Goal: Information Seeking & Learning: Compare options

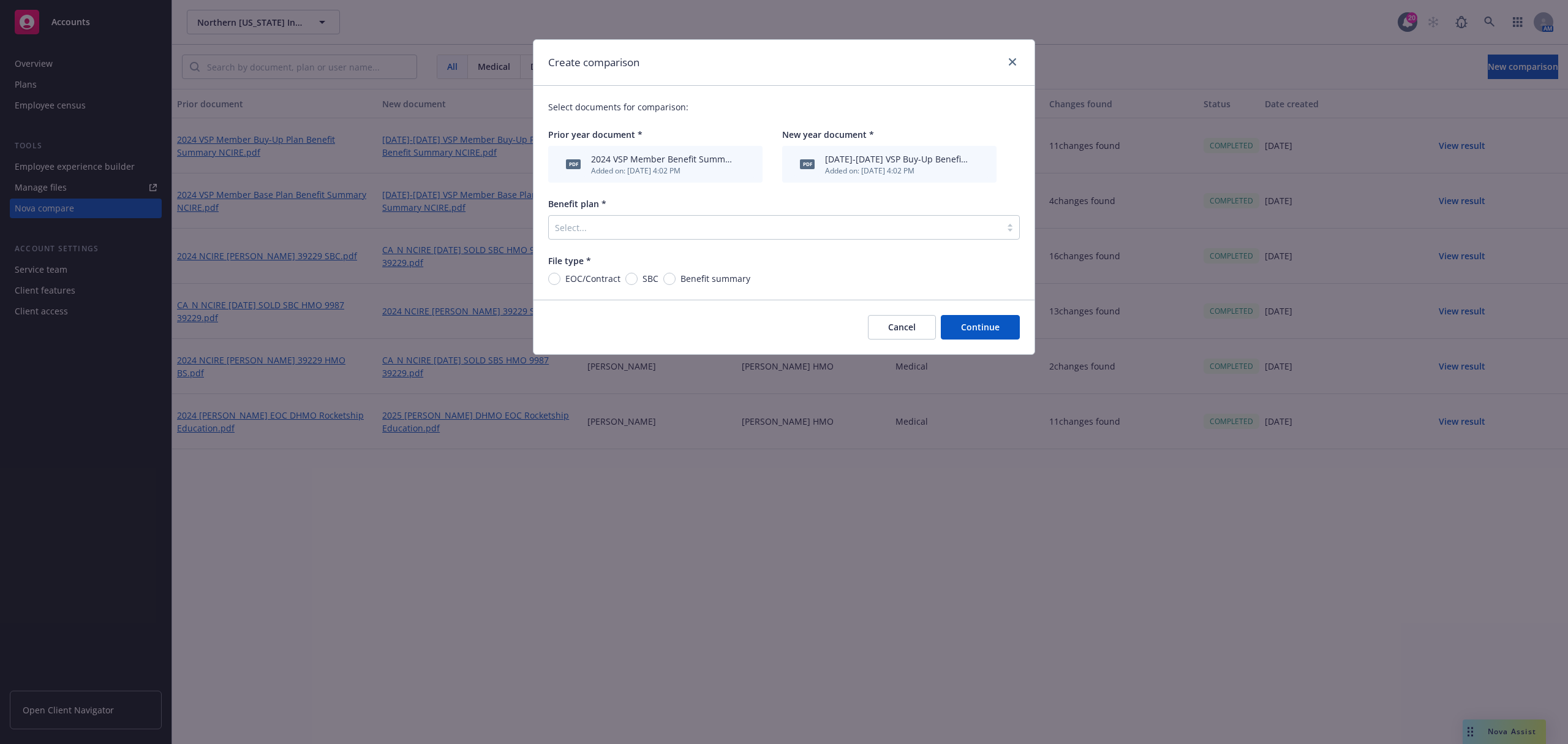
click at [623, 231] on div at bounding box center [775, 228] width 440 height 15
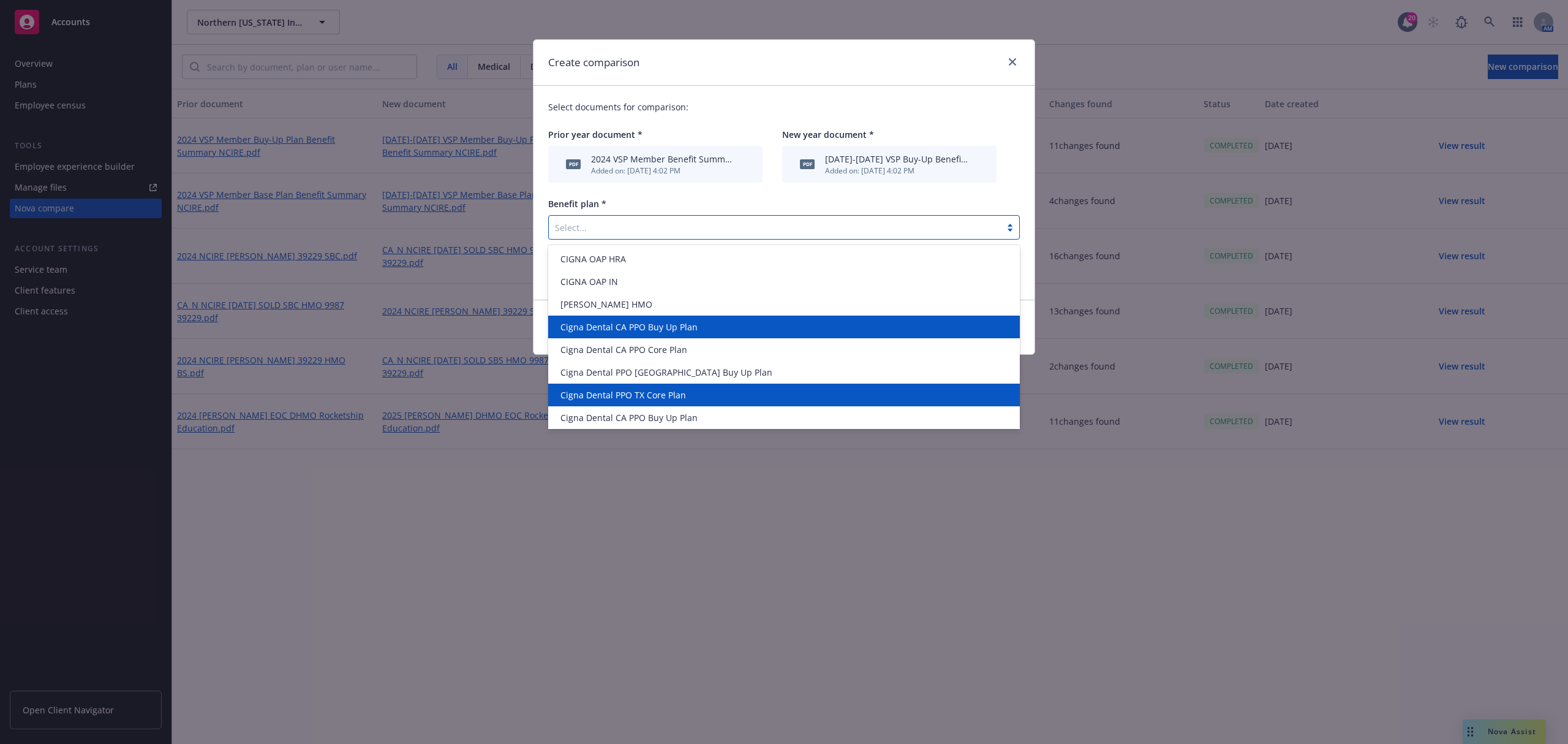
scroll to position [48, 0]
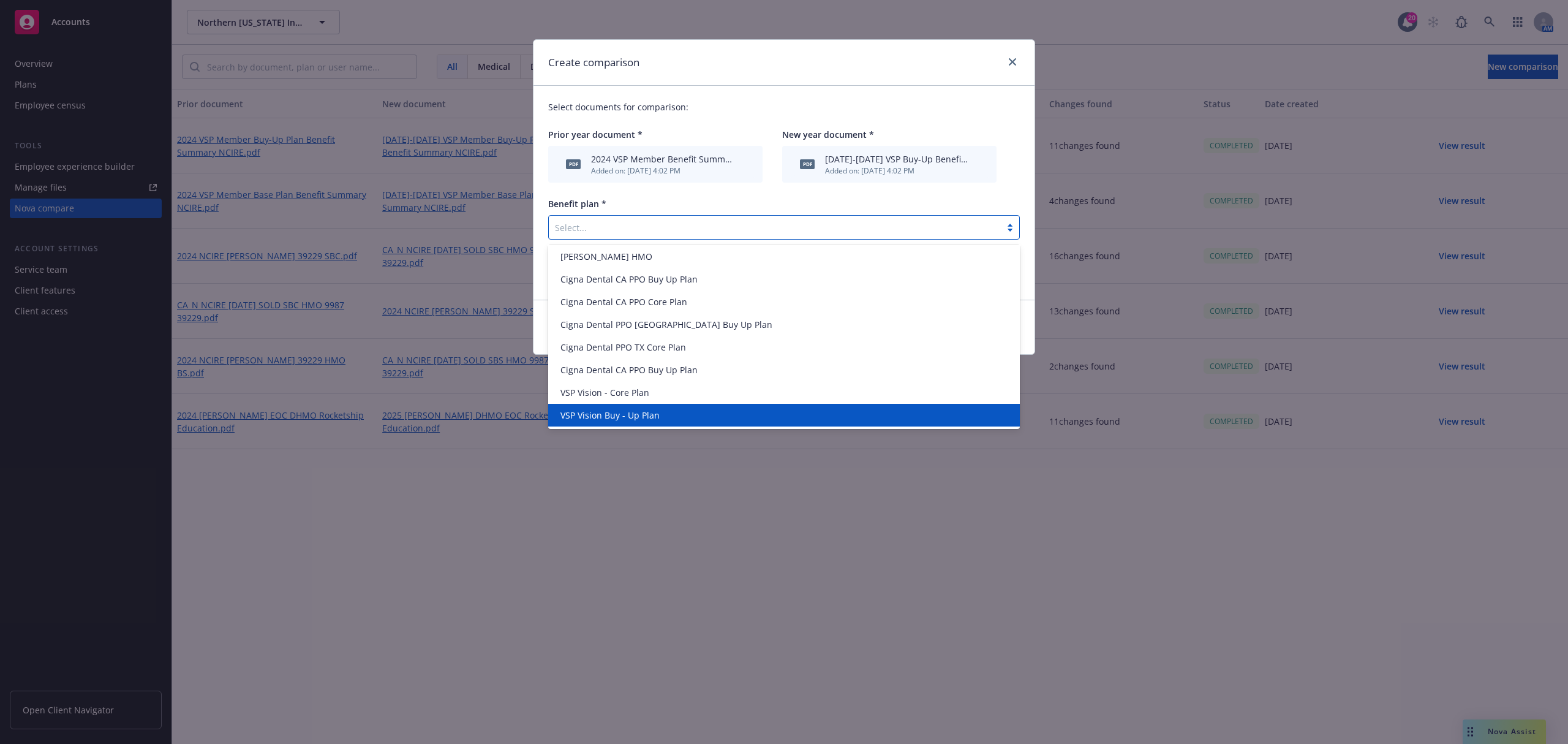
click at [653, 412] on span "VSP Vision Buy - Up Plan" at bounding box center [610, 415] width 100 height 13
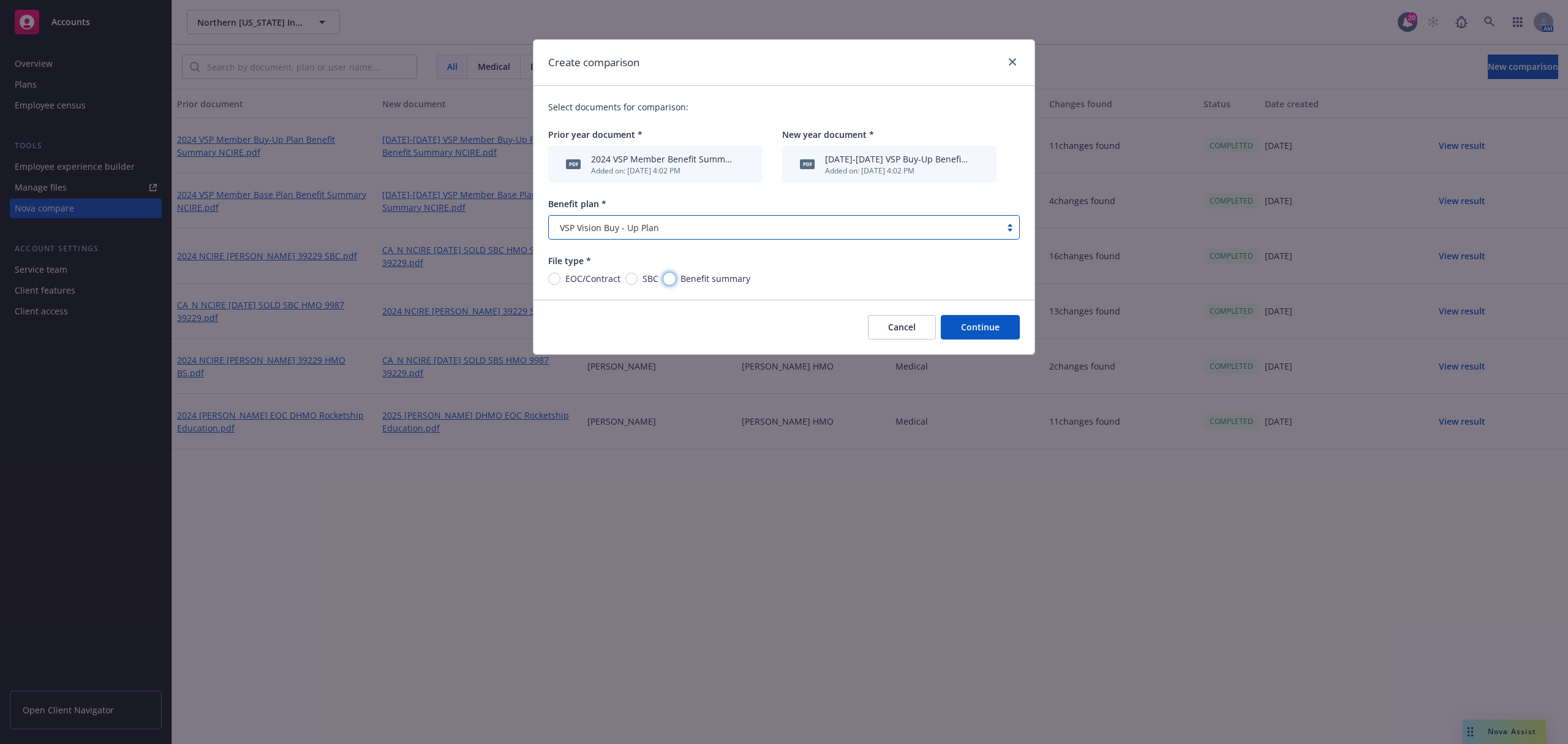
click at [669, 278] on input "Benefit summary" at bounding box center [669, 278] width 12 height 12
radio input "true"
click at [973, 332] on button "Continue" at bounding box center [980, 327] width 79 height 25
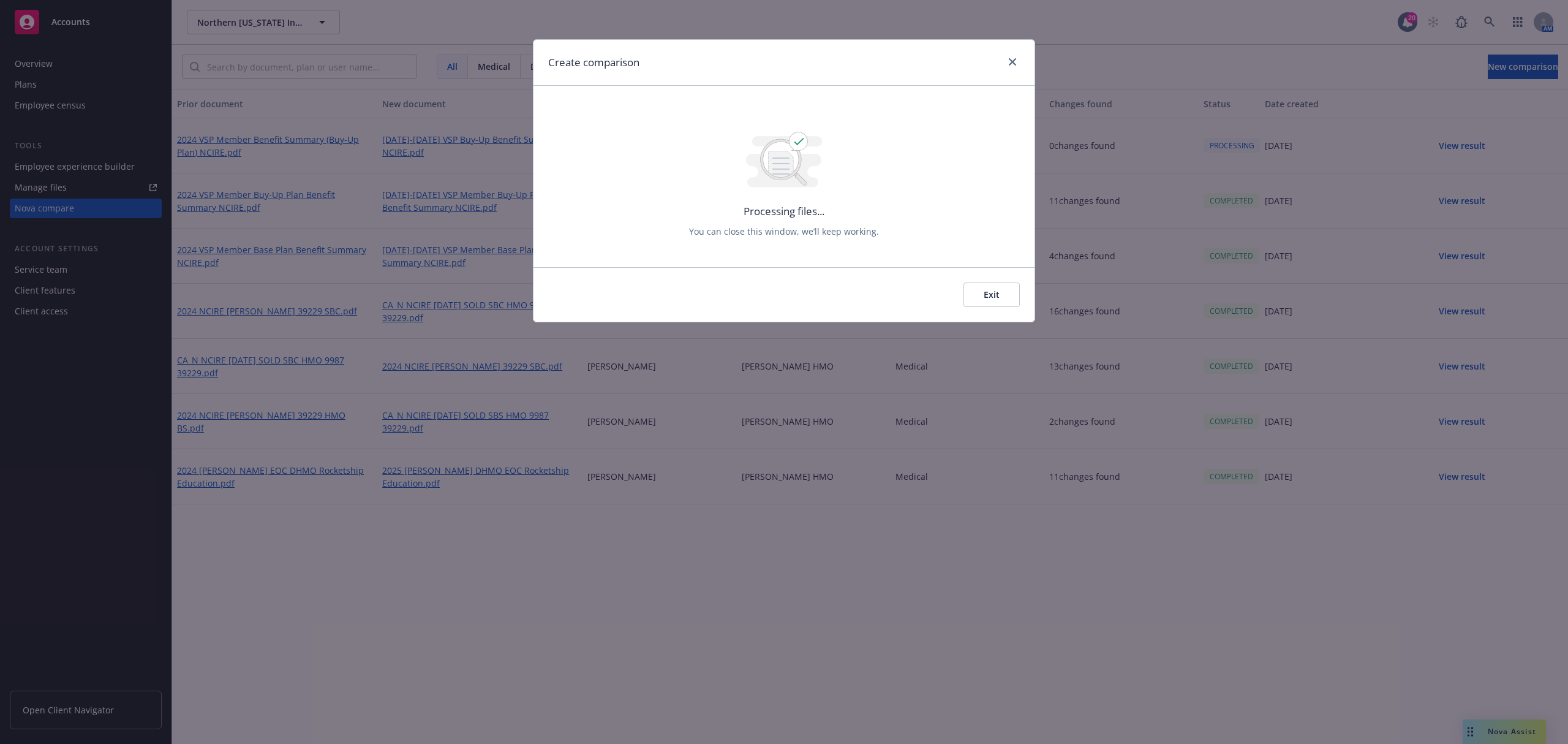
click at [1019, 290] on button "Exit" at bounding box center [991, 294] width 56 height 25
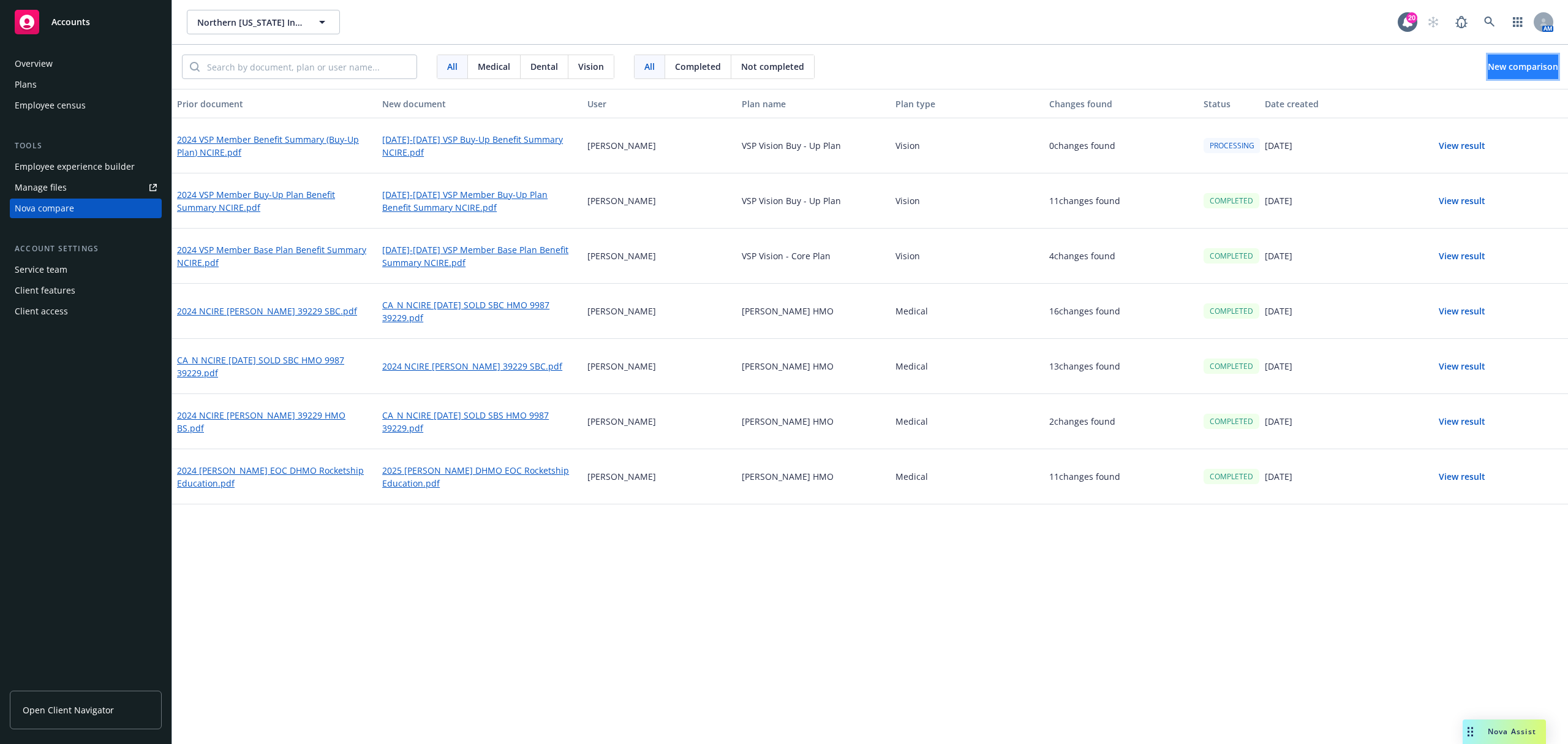
click at [1517, 59] on button "New comparison" at bounding box center [1523, 67] width 70 height 25
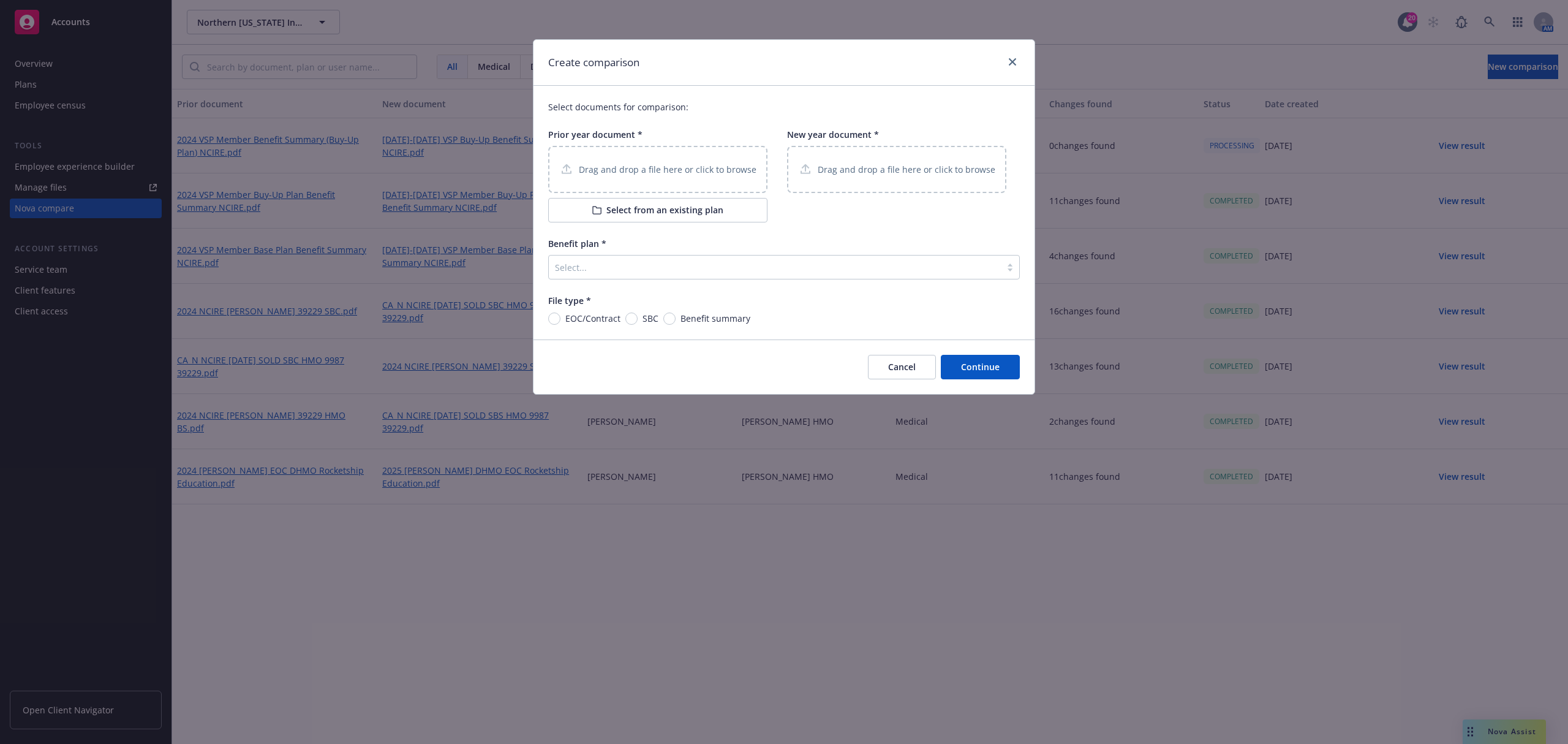
click at [710, 173] on p "Drag and drop a file here or click to browse" at bounding box center [667, 169] width 177 height 13
click at [679, 218] on button "Select from an existing plan" at bounding box center [657, 210] width 219 height 25
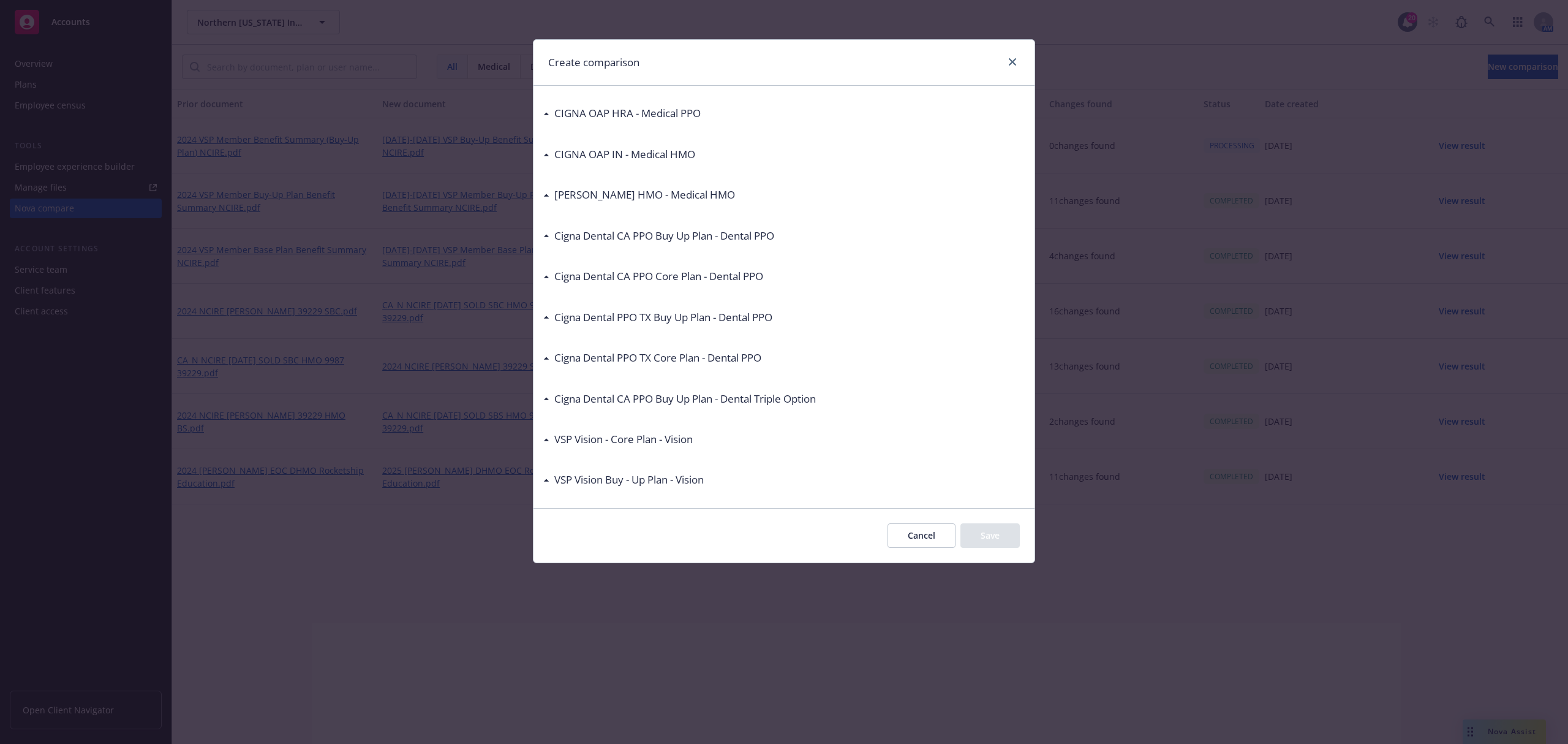
click at [581, 444] on h3 "VSP Vision - Core Plan - Vision" at bounding box center [623, 439] width 138 height 16
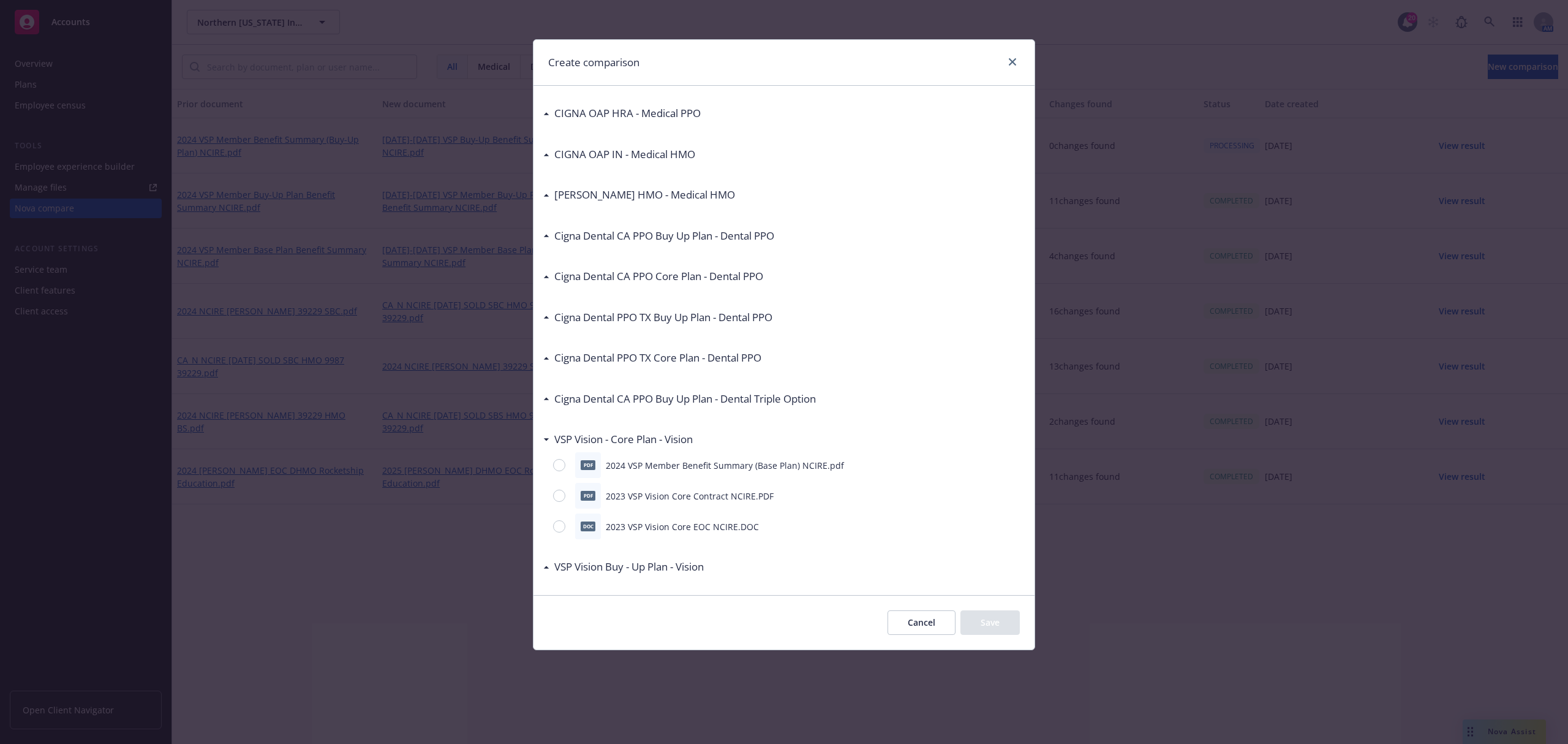
click at [581, 468] on span "pdf" at bounding box center [588, 465] width 15 height 9
click at [557, 460] on input "radio" at bounding box center [559, 465] width 12 height 12
radio input "true"
click at [990, 621] on button "Save" at bounding box center [989, 622] width 59 height 25
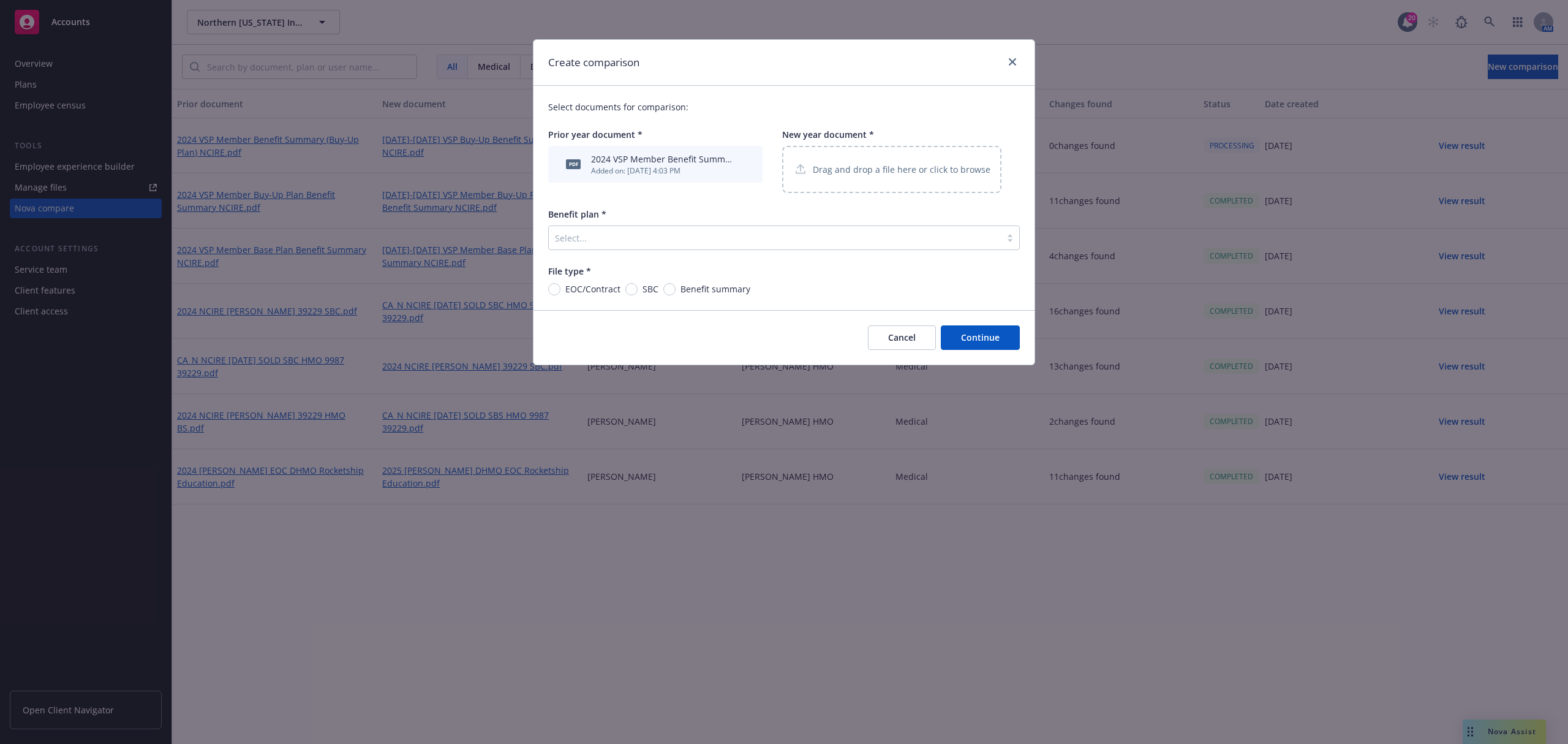
click at [939, 165] on p "Drag and drop a file here or click to browse" at bounding box center [901, 169] width 177 height 13
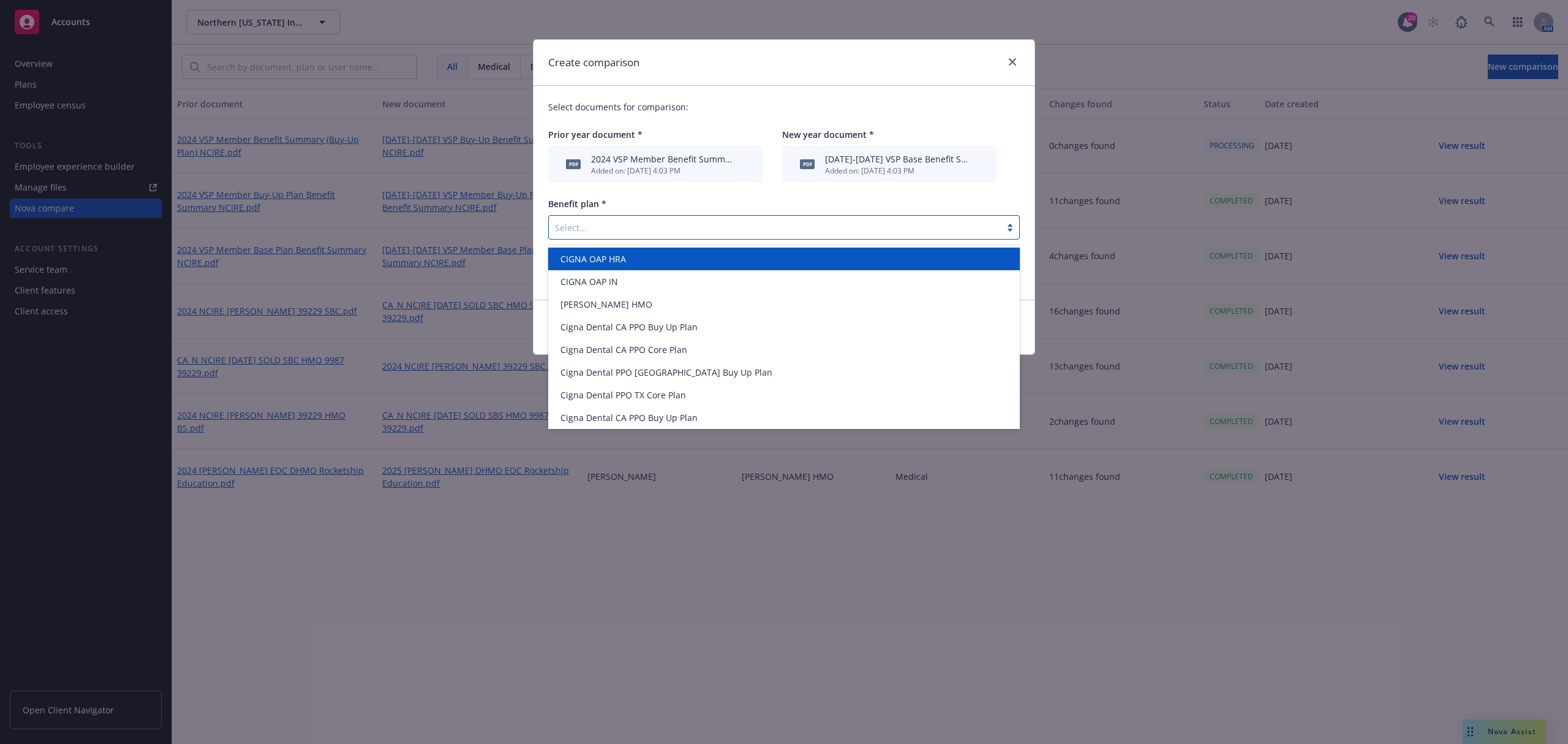
click at [628, 237] on div "Select..." at bounding box center [775, 228] width 452 height 19
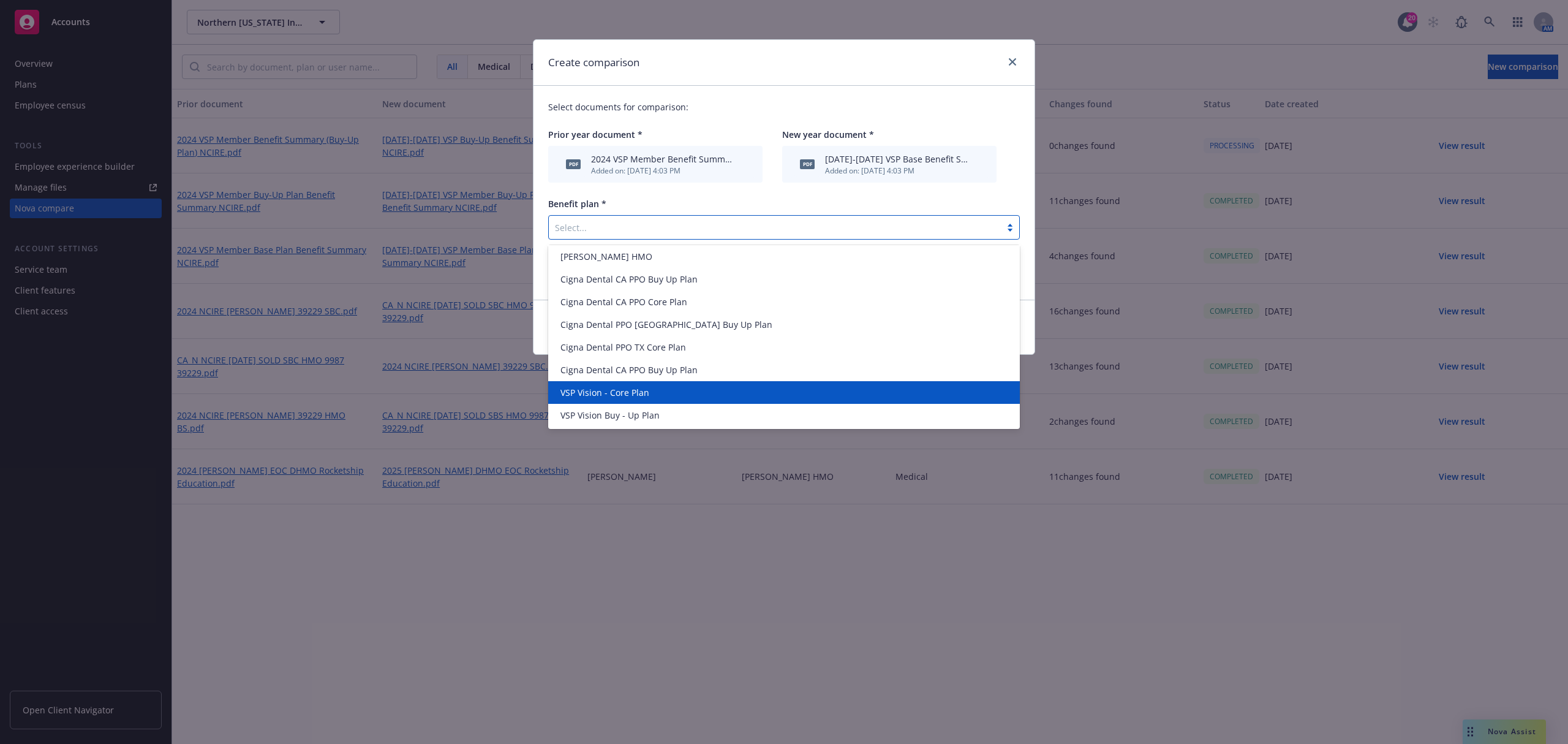
click at [629, 395] on span "VSP Vision - Core Plan" at bounding box center [605, 392] width 89 height 13
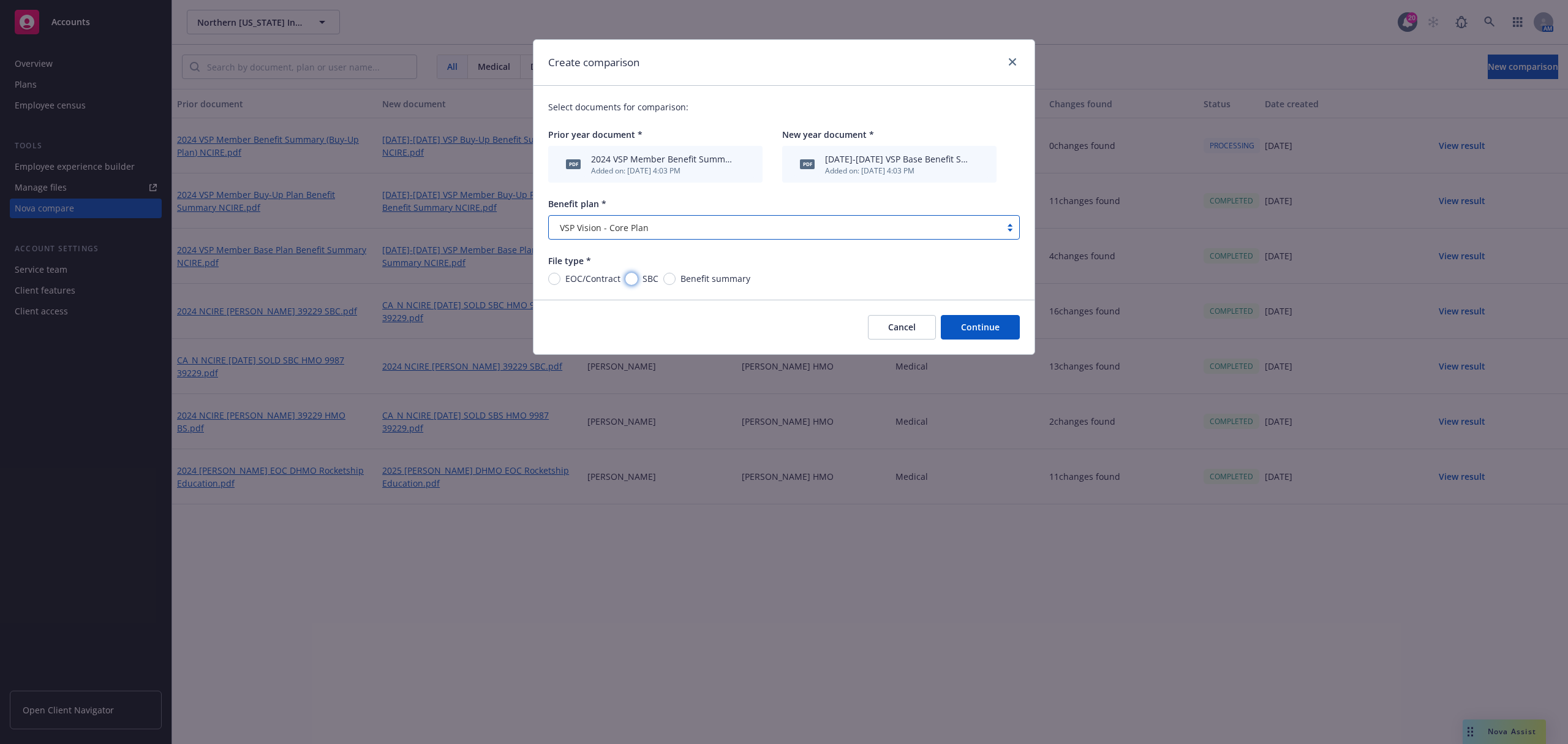
click at [629, 279] on input "SBC" at bounding box center [632, 278] width 12 height 12
radio input "true"
click at [674, 277] on input "Benefit summary" at bounding box center [669, 278] width 12 height 12
radio input "true"
click at [986, 334] on button "Continue" at bounding box center [980, 327] width 79 height 25
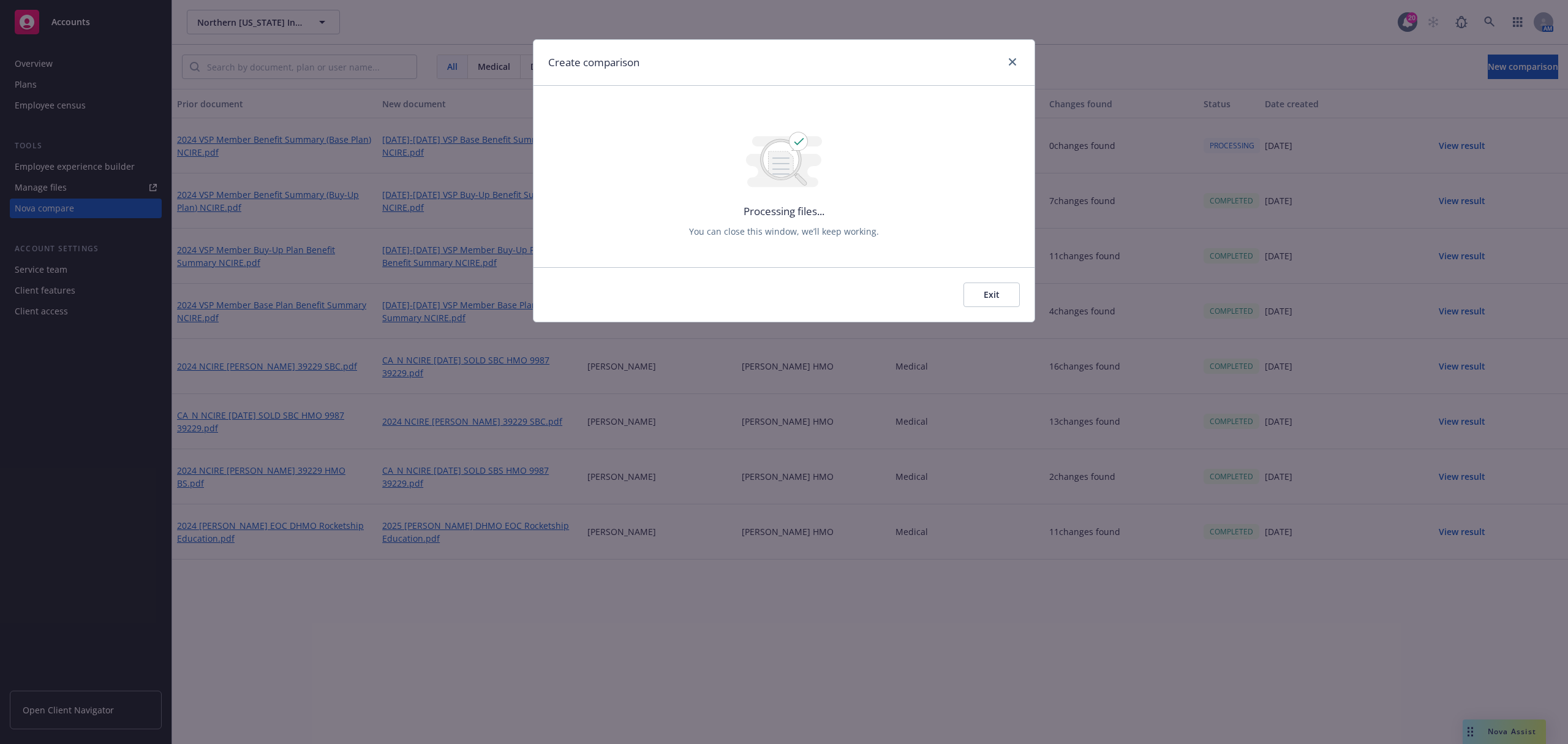
click at [995, 304] on button "Exit" at bounding box center [991, 294] width 56 height 25
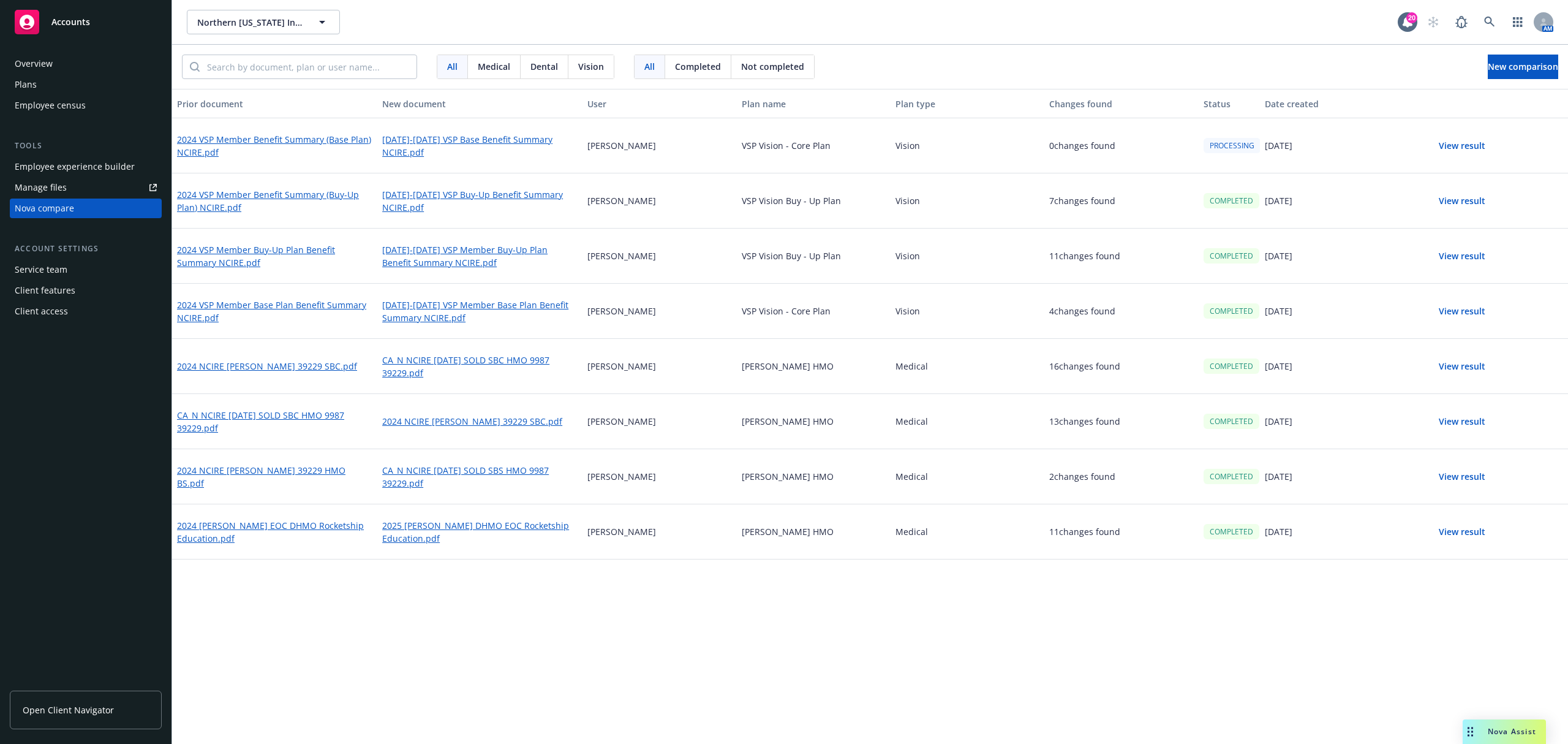
click at [1466, 206] on button "View result" at bounding box center [1462, 201] width 86 height 25
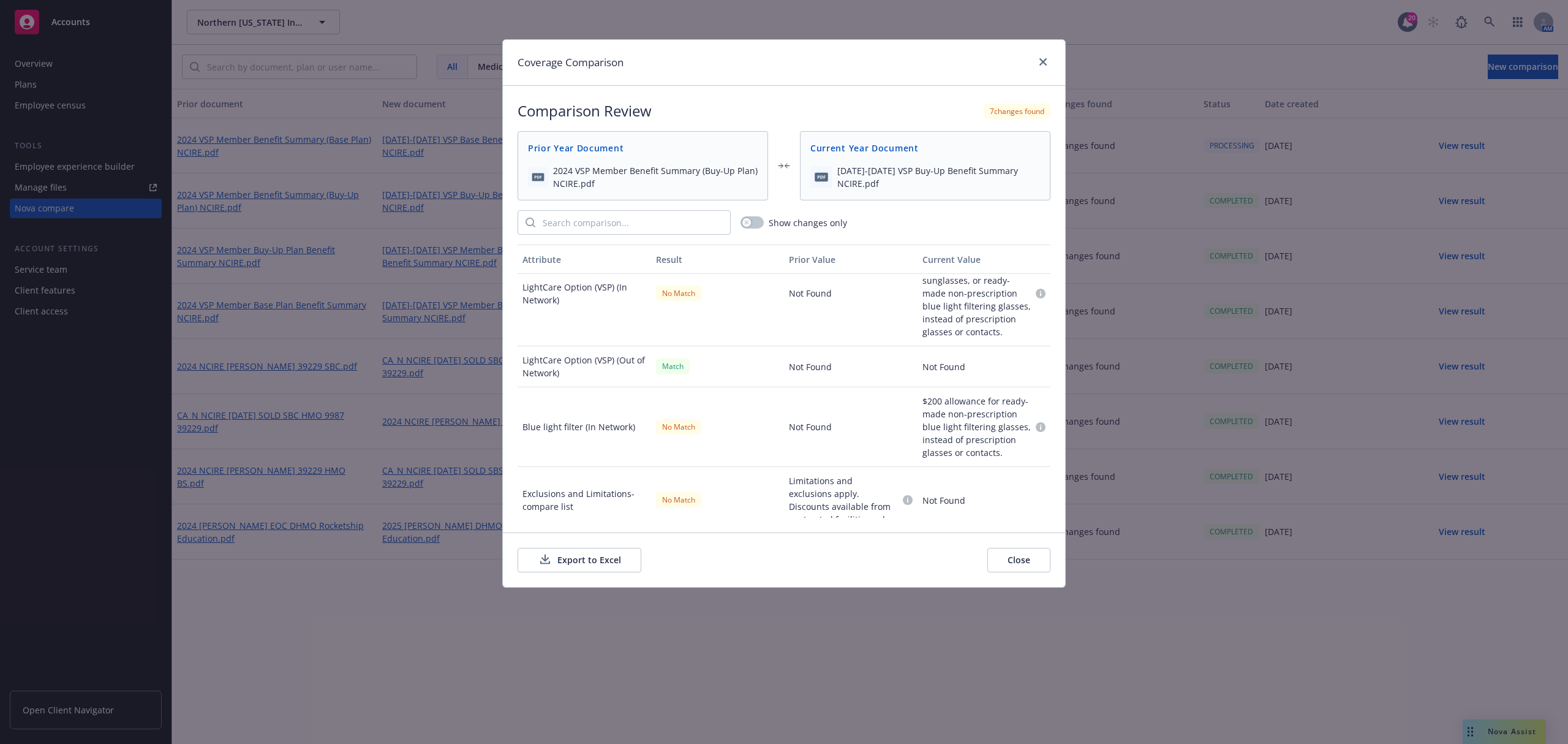
scroll to position [883, 0]
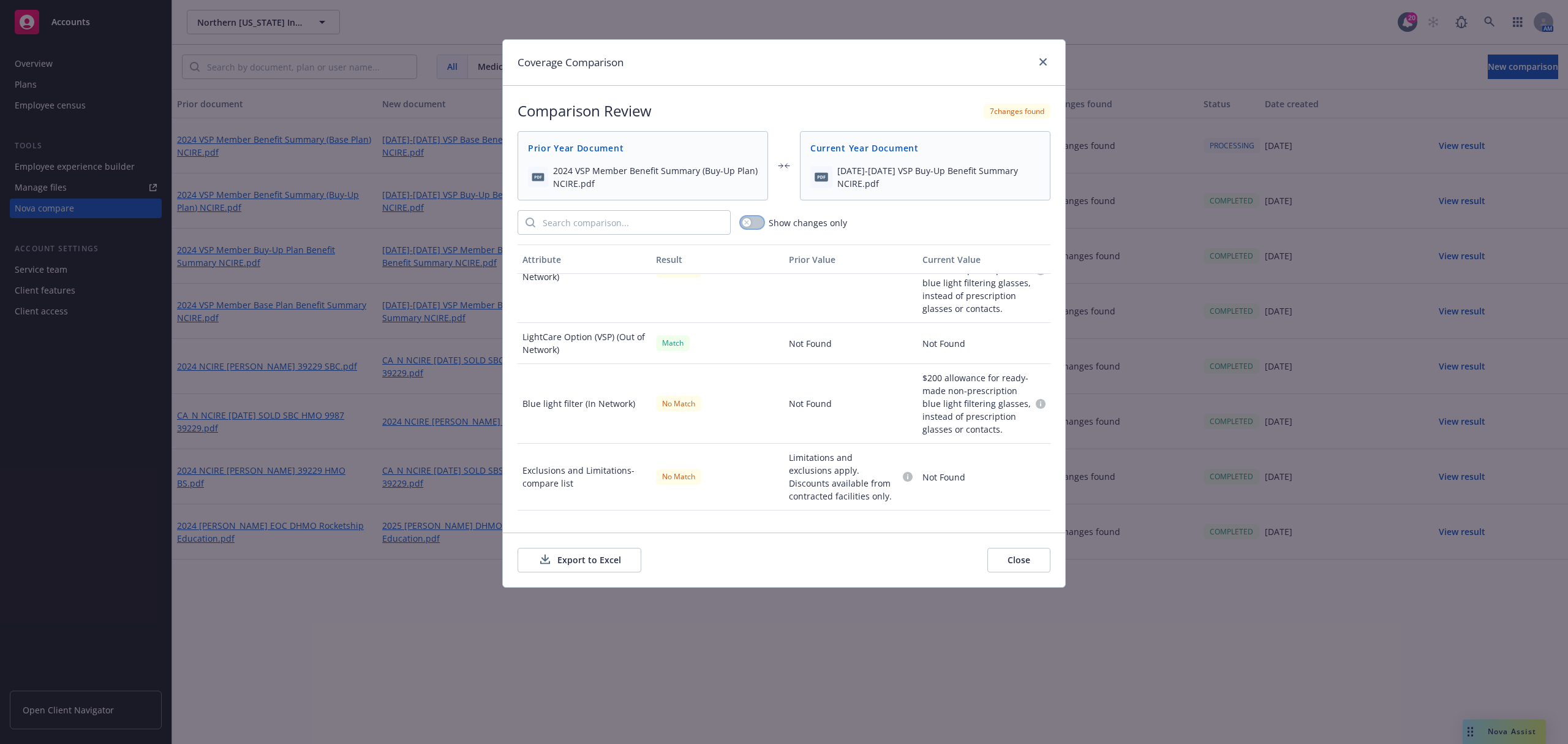
click at [754, 225] on button "button" at bounding box center [751, 222] width 23 height 12
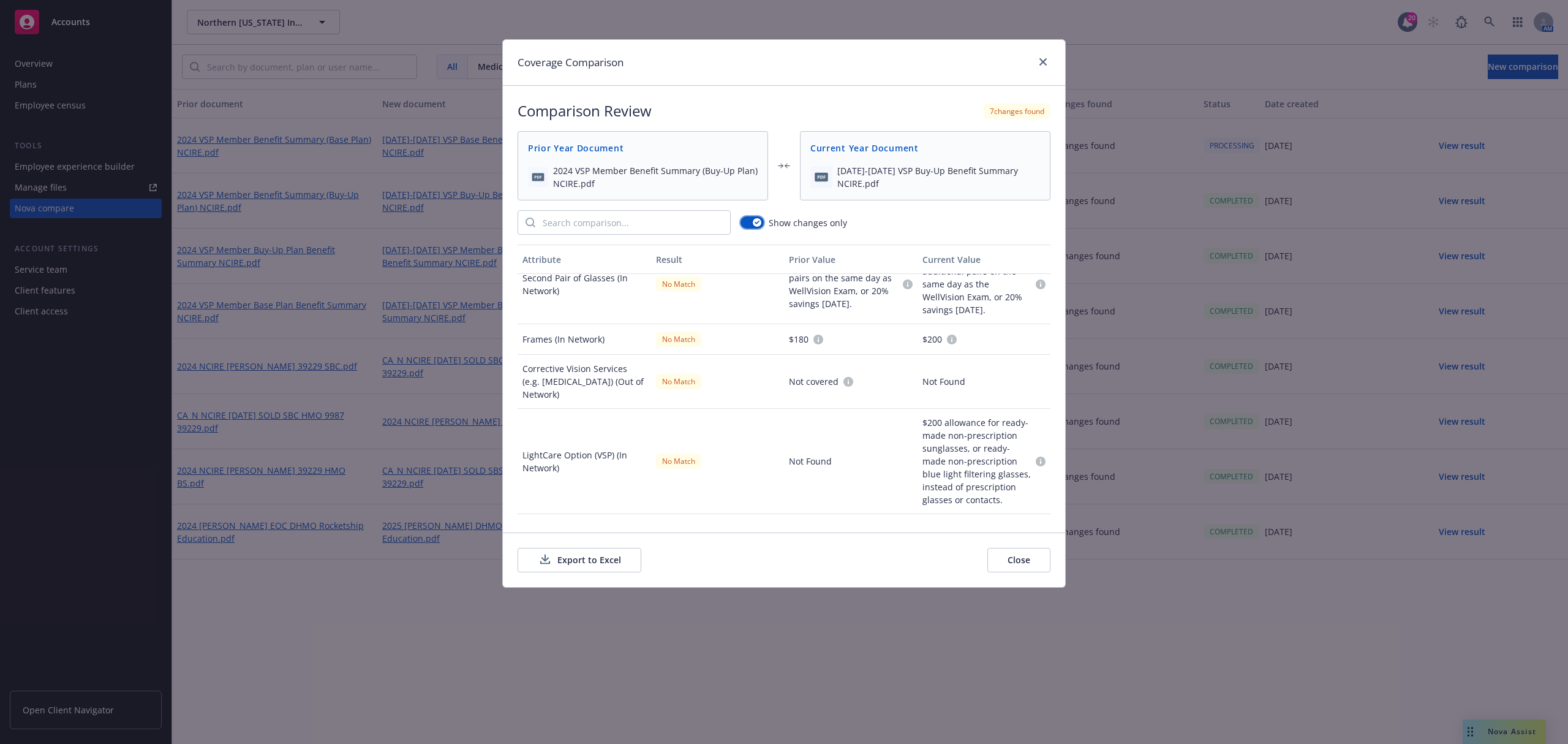
scroll to position [0, 0]
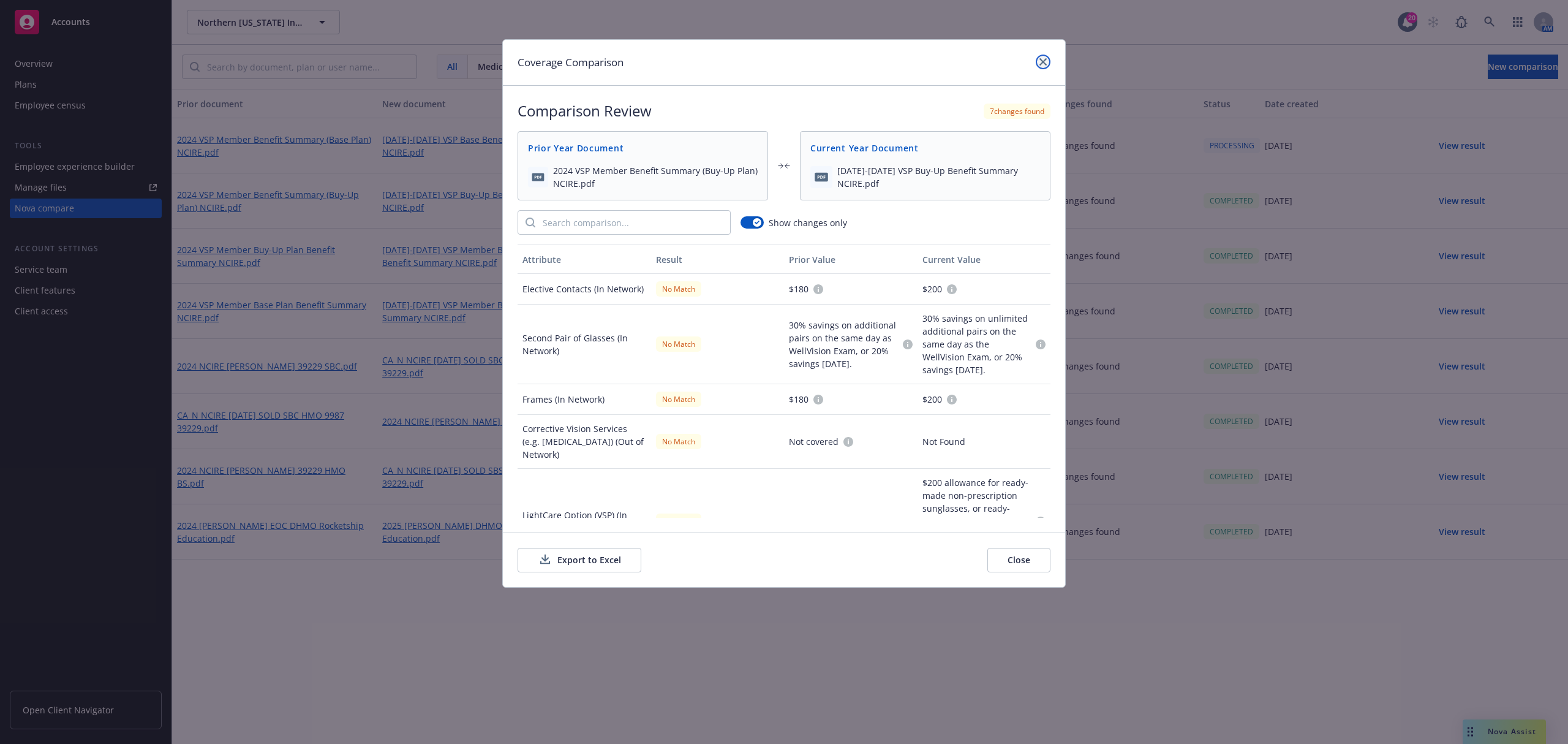
click at [1045, 55] on link "close" at bounding box center [1043, 62] width 15 height 15
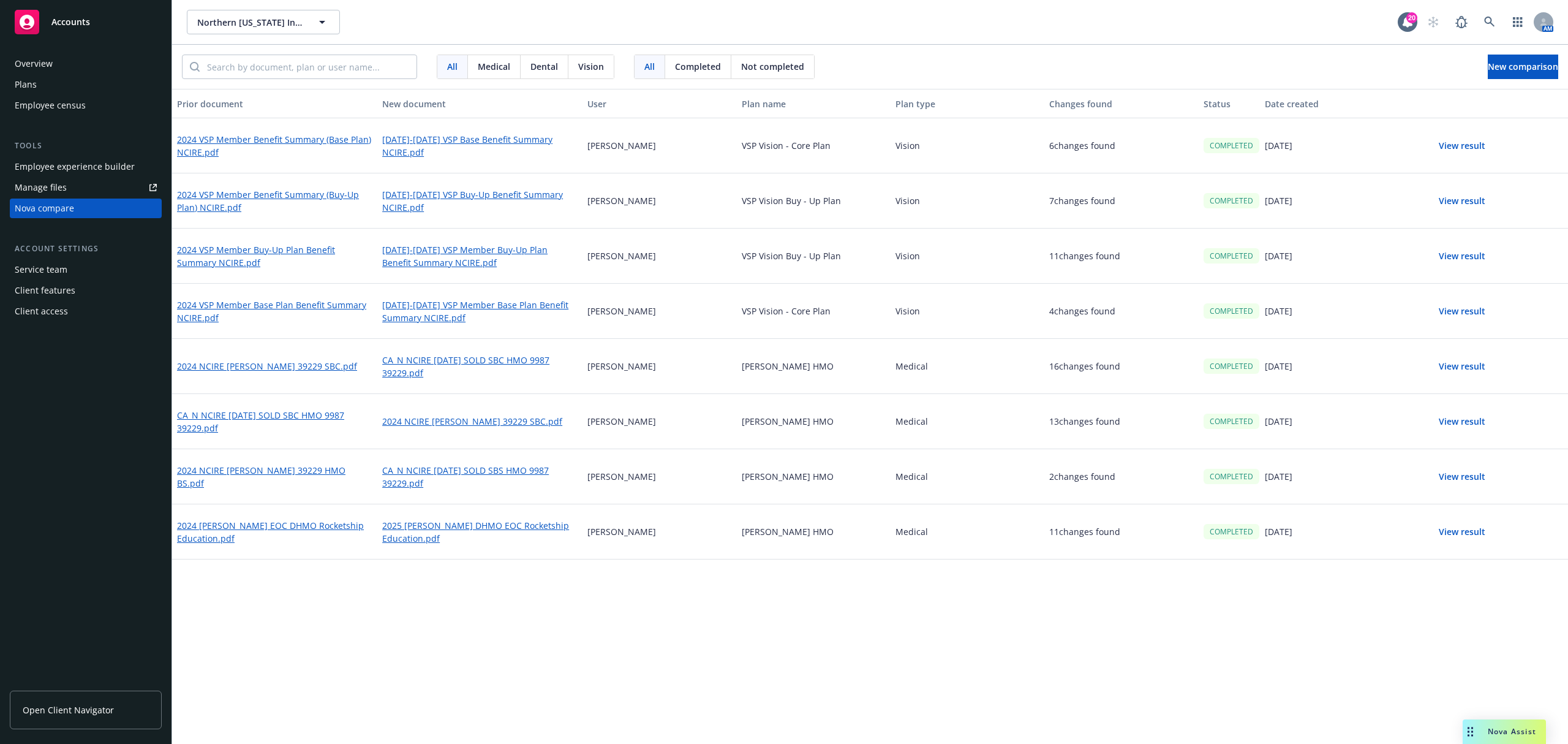
click at [1464, 147] on button "View result" at bounding box center [1462, 145] width 86 height 25
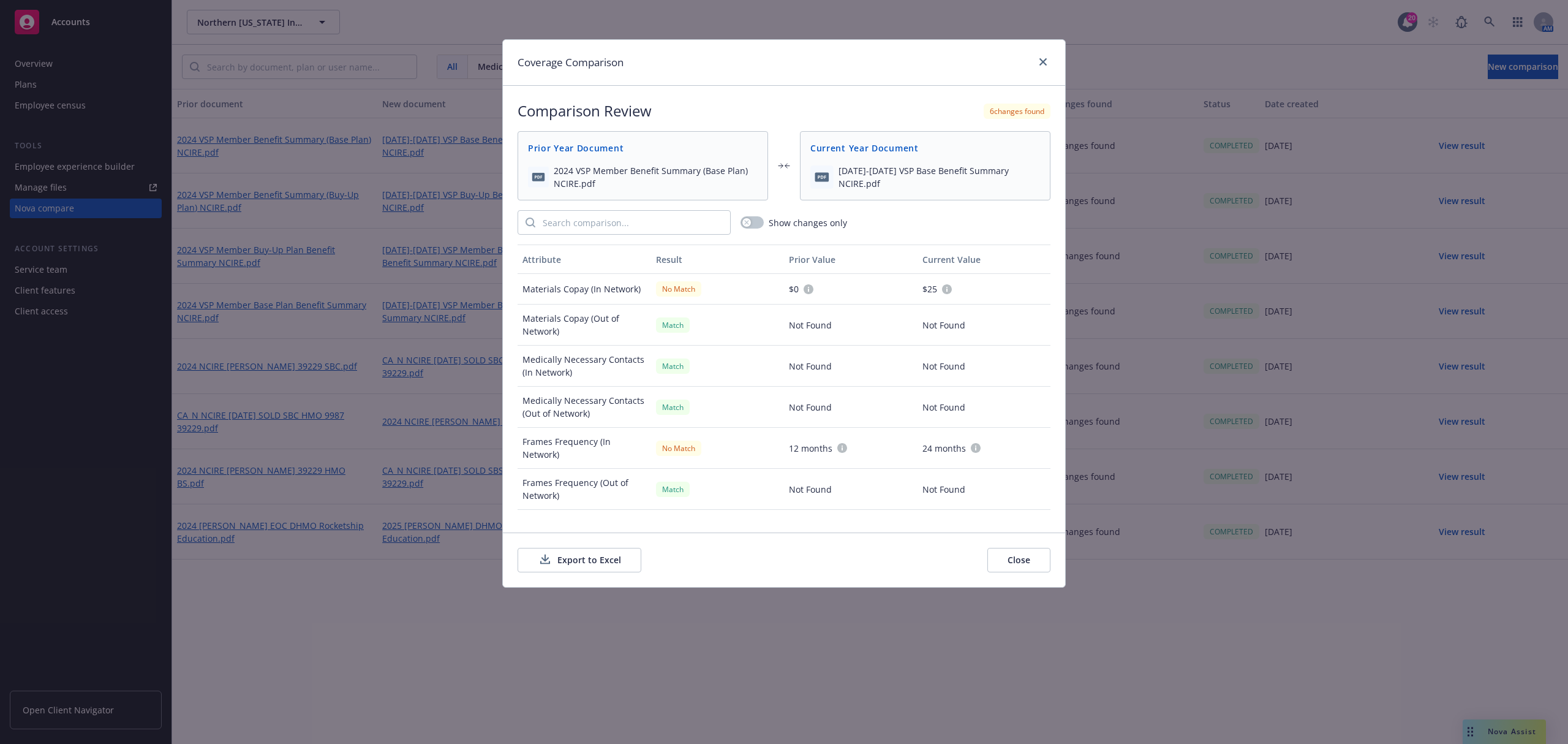
click at [748, 216] on div "Show changes only" at bounding box center [784, 222] width 533 height 25
click at [751, 224] on button "button" at bounding box center [751, 222] width 23 height 12
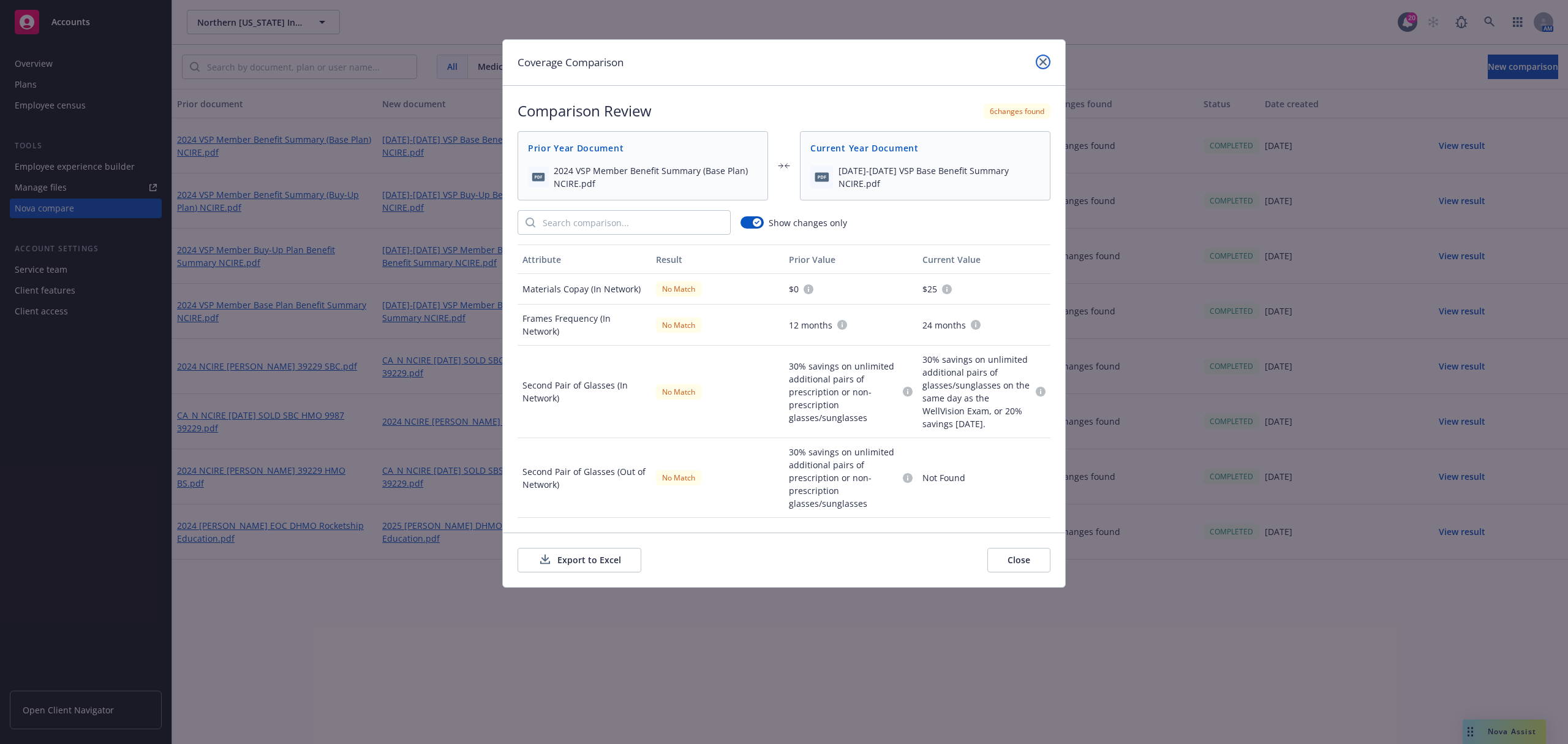
click at [1045, 62] on icon "close" at bounding box center [1043, 62] width 7 height 7
